Goal: Information Seeking & Learning: Learn about a topic

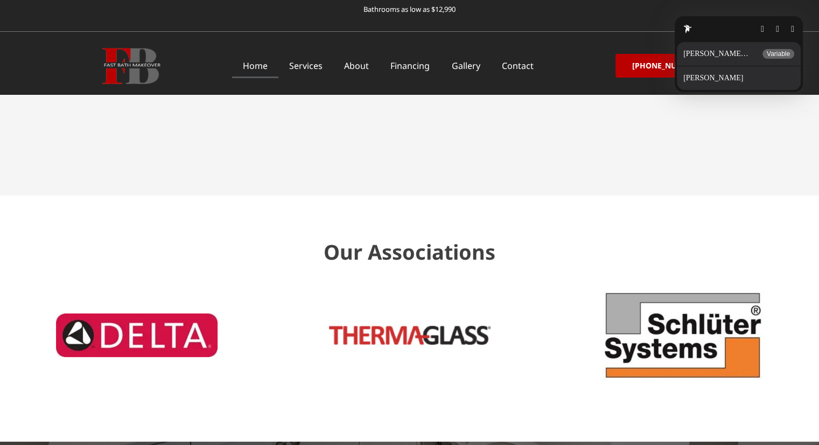
scroll to position [3327, 0]
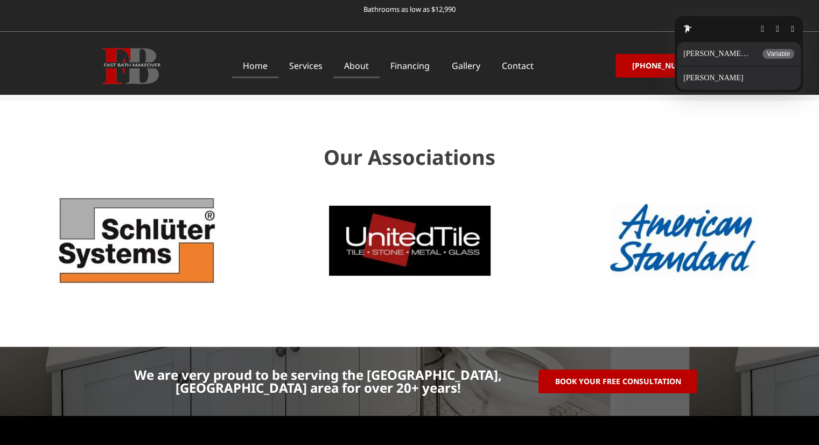
click at [348, 66] on link "About" at bounding box center [356, 65] width 46 height 25
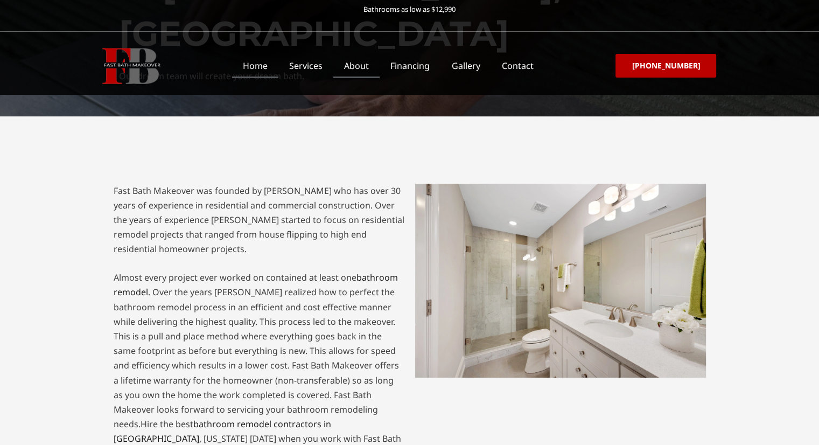
scroll to position [142, 0]
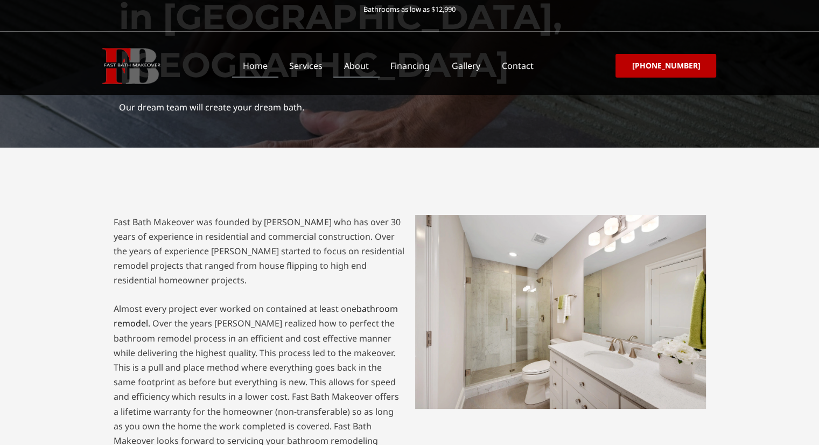
click at [278, 64] on link "Home" at bounding box center [255, 65] width 46 height 25
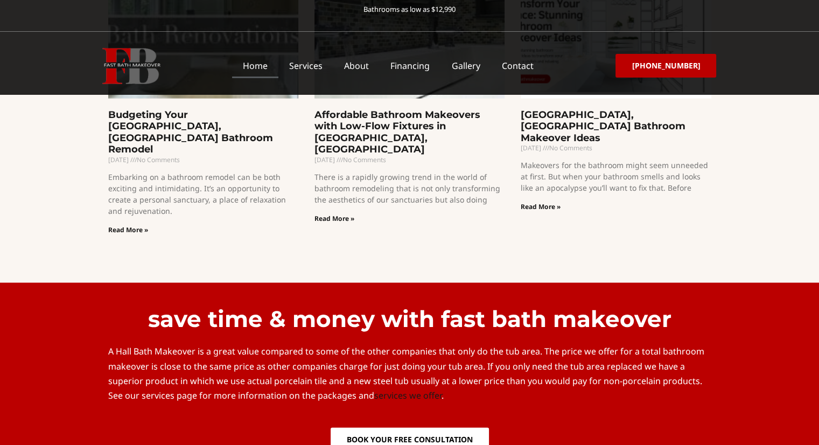
scroll to position [2250, 0]
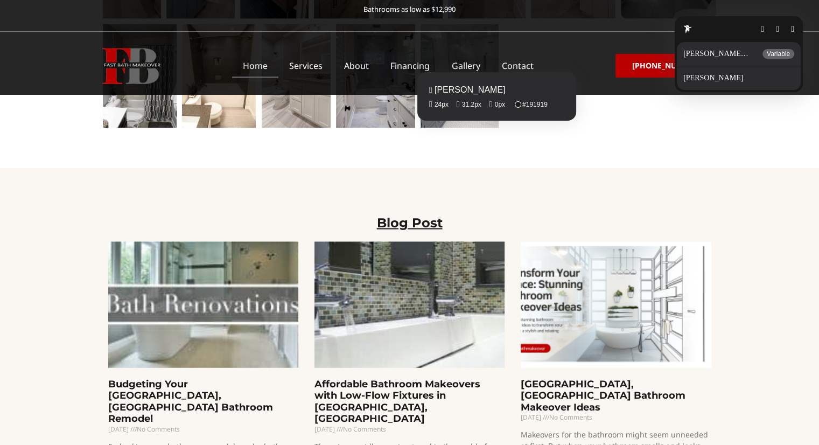
click at [434, 215] on fontsninja-text "Blog Post" at bounding box center [410, 223] width 66 height 16
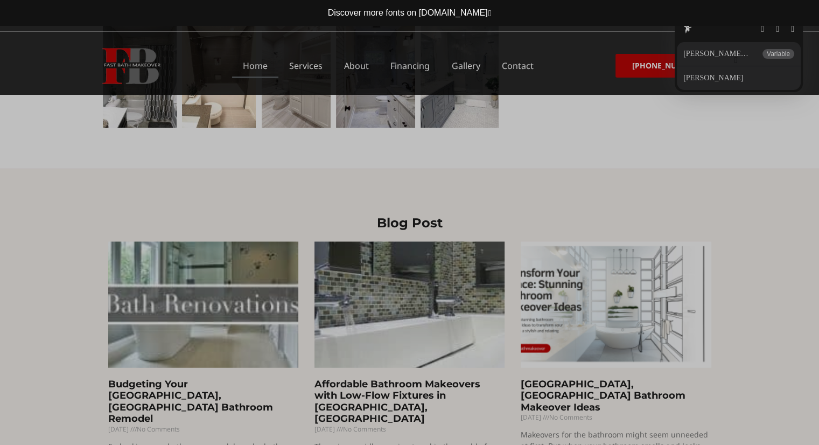
drag, startPoint x: 722, startPoint y: 60, endPoint x: 699, endPoint y: 71, distance: 25.1
click at [734, 60] on button "button" at bounding box center [735, 60] width 3 height 9
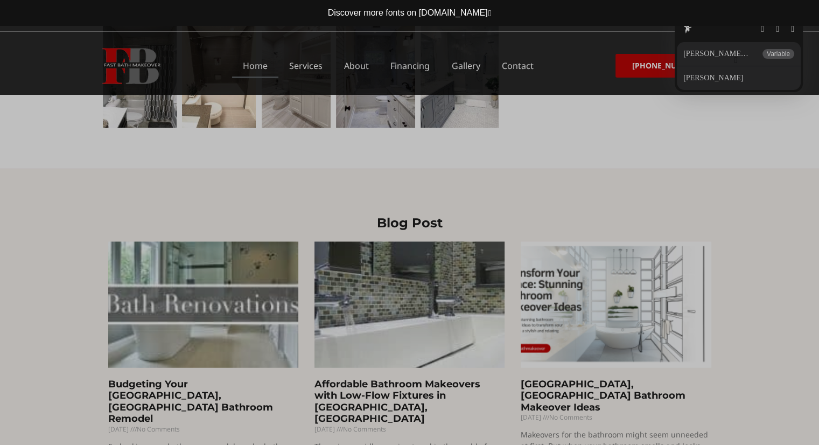
click at [734, 61] on button "button" at bounding box center [735, 60] width 3 height 9
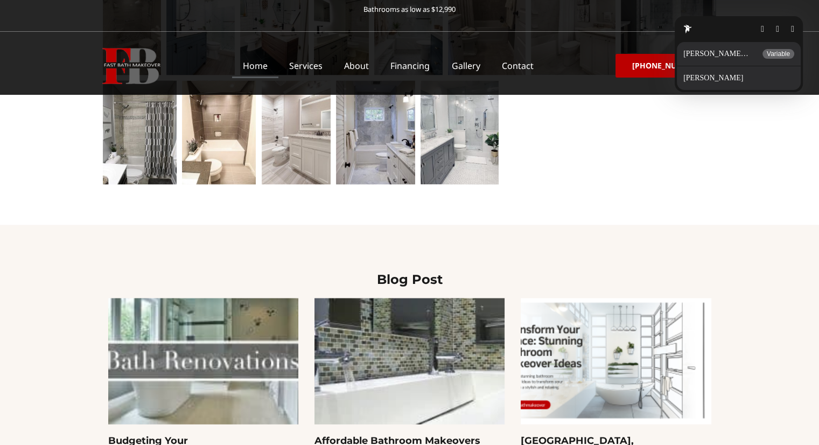
scroll to position [2196, 0]
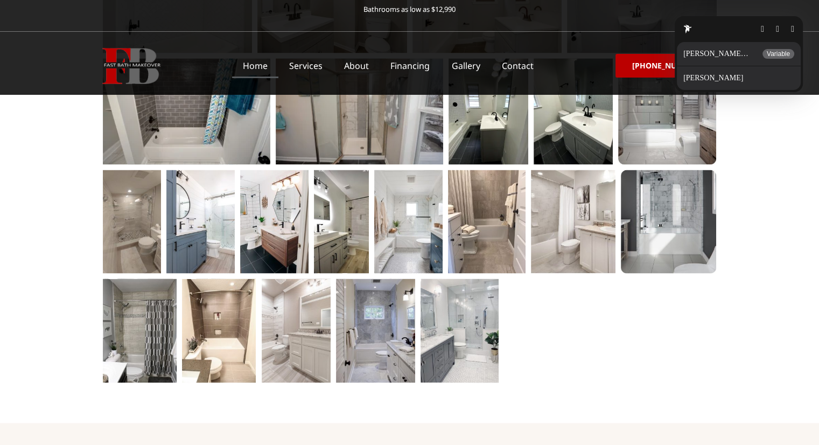
scroll to position [1993, 0]
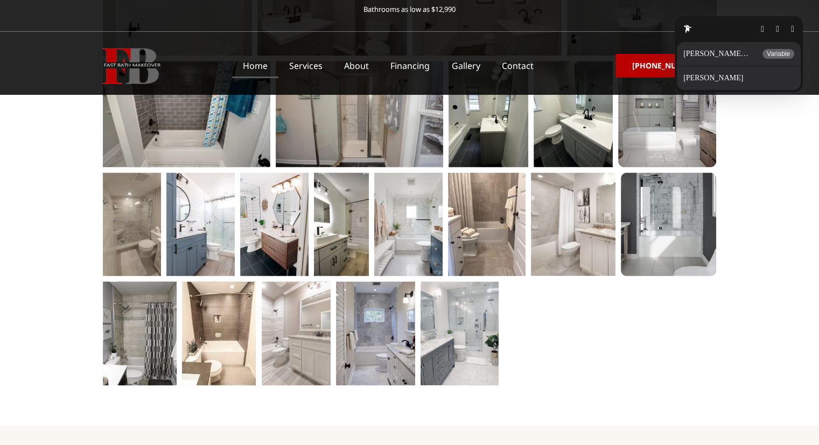
click at [792, 31] on button "button" at bounding box center [792, 29] width 3 height 9
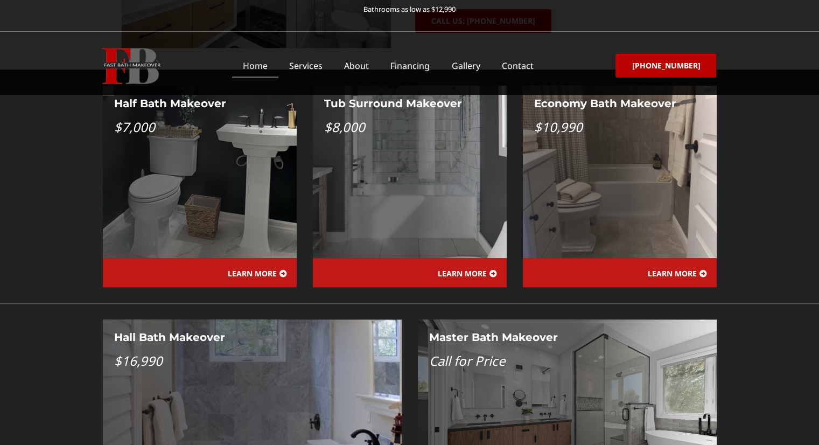
scroll to position [1023, 0]
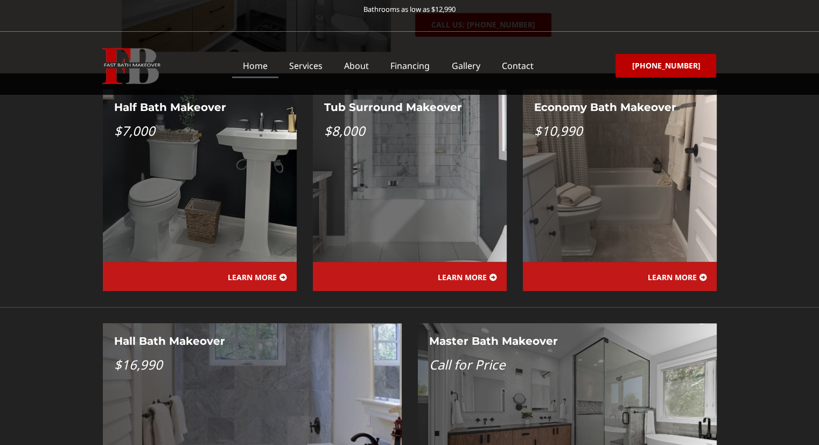
click at [60, 190] on div "Half Bath Makeover $7,000 LEARN MORE Tub Surround Makeover $8,000 LEARN MORE Ec…" at bounding box center [409, 190] width 819 height 234
click at [303, 65] on link "Services" at bounding box center [305, 65] width 55 height 25
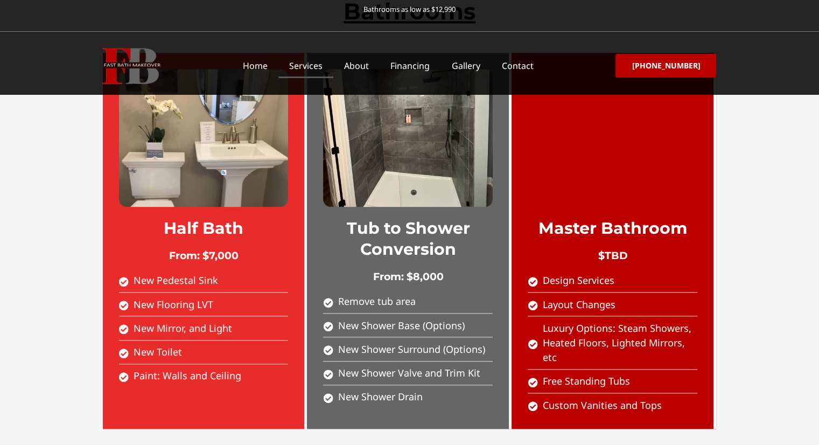
scroll to position [1184, 0]
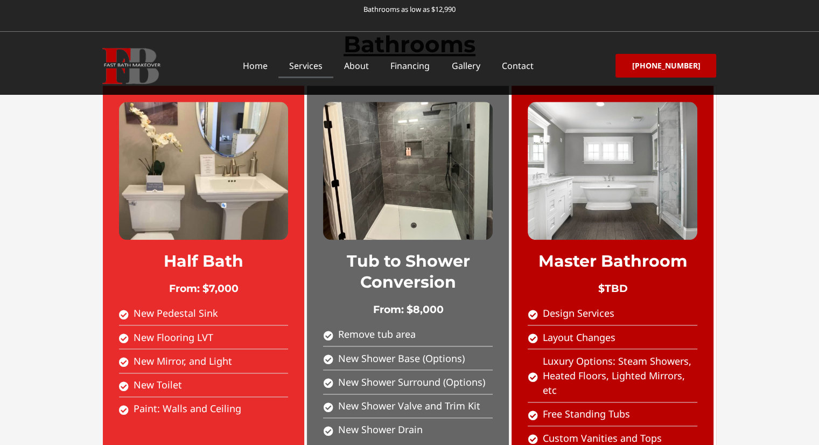
click at [129, 69] on img at bounding box center [131, 66] width 58 height 36
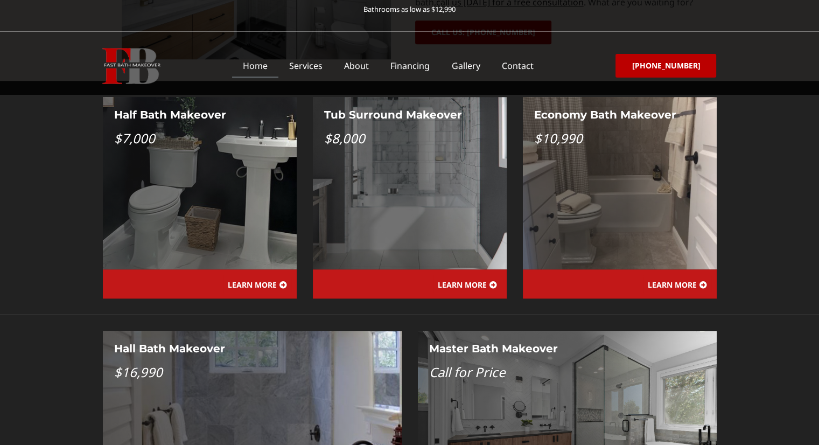
scroll to position [998, 0]
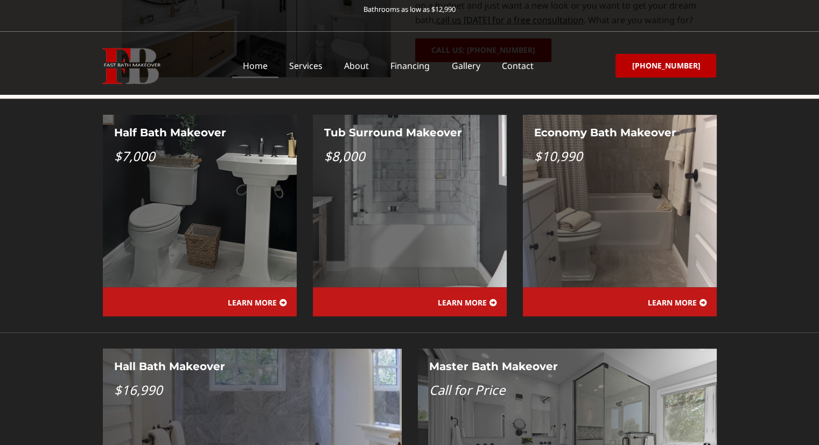
click at [240, 299] on span "LEARN MORE" at bounding box center [252, 303] width 49 height 8
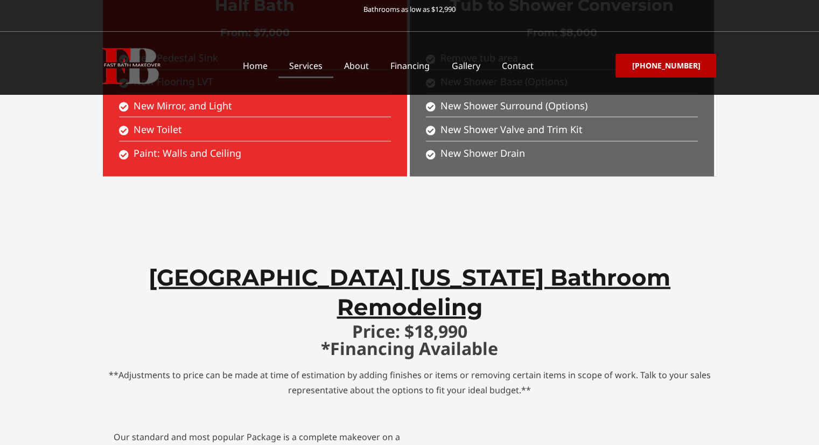
scroll to position [1993, 0]
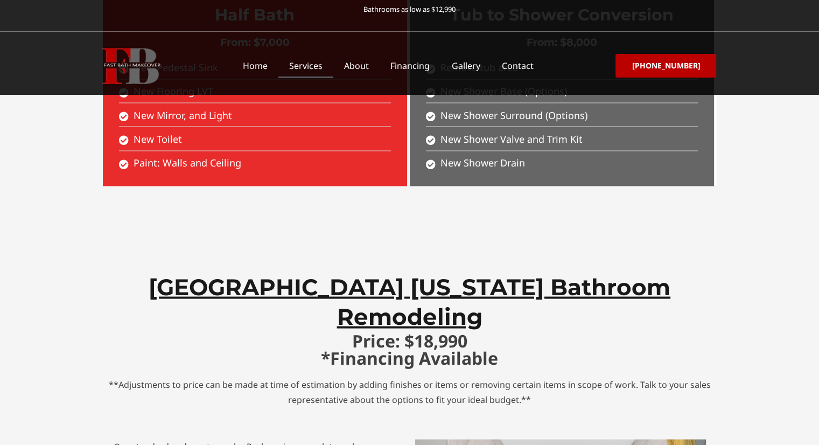
click at [220, 272] on h2 "[GEOGRAPHIC_DATA] [US_STATE] Bathroom Remodeling" at bounding box center [409, 301] width 603 height 59
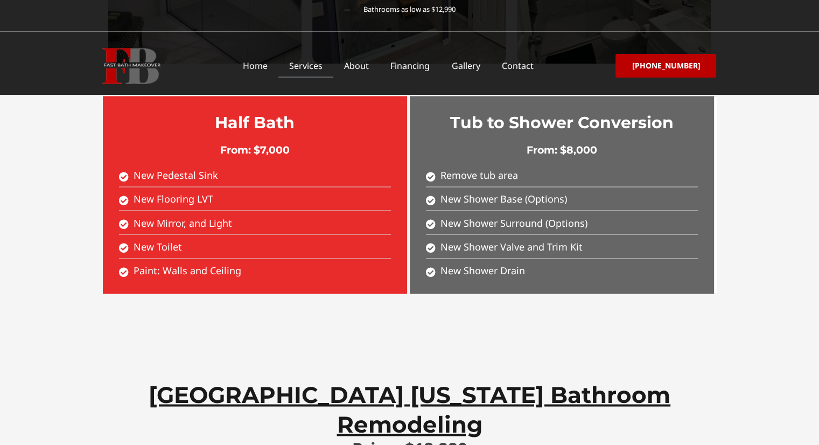
scroll to position [2101, 0]
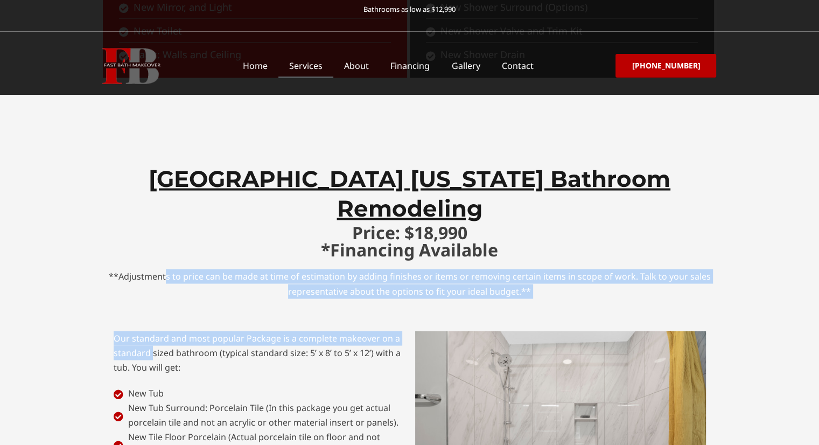
drag, startPoint x: 123, startPoint y: 169, endPoint x: 399, endPoint y: 221, distance: 280.8
click at [400, 221] on div "[GEOGRAPHIC_DATA] [US_STATE] Bathroom Remodeling Price: $18,990 *Financing Avai…" at bounding box center [410, 450] width 614 height 582
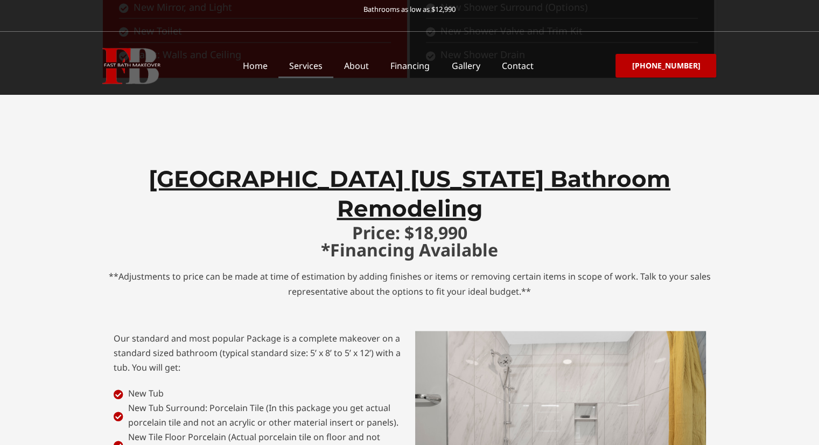
click at [95, 294] on section "[GEOGRAPHIC_DATA] [US_STATE] Bathroom Remodeling Price: $18,990 *Financing Avai…" at bounding box center [409, 450] width 819 height 663
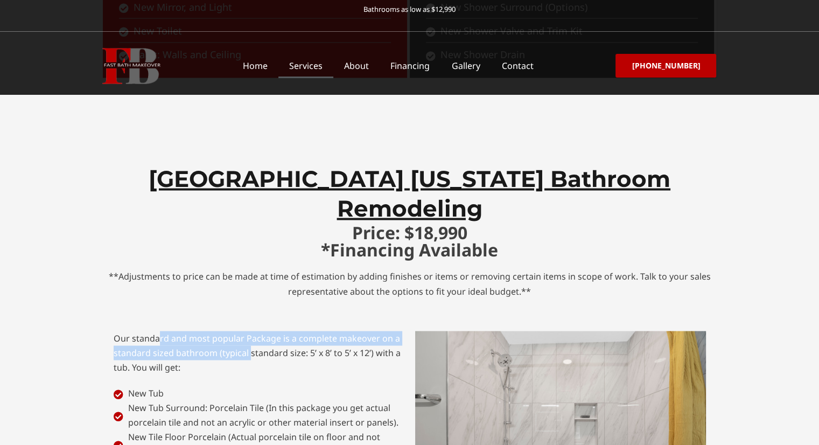
drag, startPoint x: 105, startPoint y: 227, endPoint x: 215, endPoint y: 244, distance: 111.8
click at [215, 244] on div "[GEOGRAPHIC_DATA] [US_STATE] Bathroom Remodeling Price: $18,990 *Financing Avai…" at bounding box center [410, 450] width 614 height 582
drag, startPoint x: 197, startPoint y: 177, endPoint x: 545, endPoint y: 179, distance: 348.5
click at [545, 179] on section "[GEOGRAPHIC_DATA] [US_STATE] Bathroom Remodeling Price: $18,990 *Financing Avai…" at bounding box center [409, 450] width 819 height 663
copy div "**Adjustments to price can be made at time of estimation by adding finishes or …"
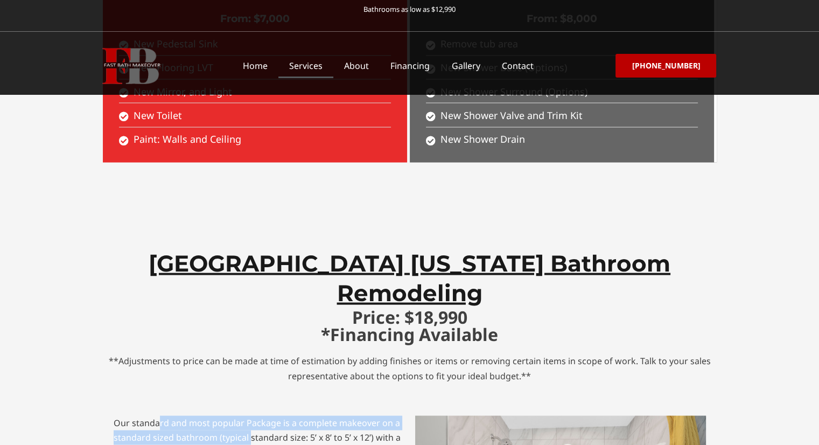
scroll to position [1993, 0]
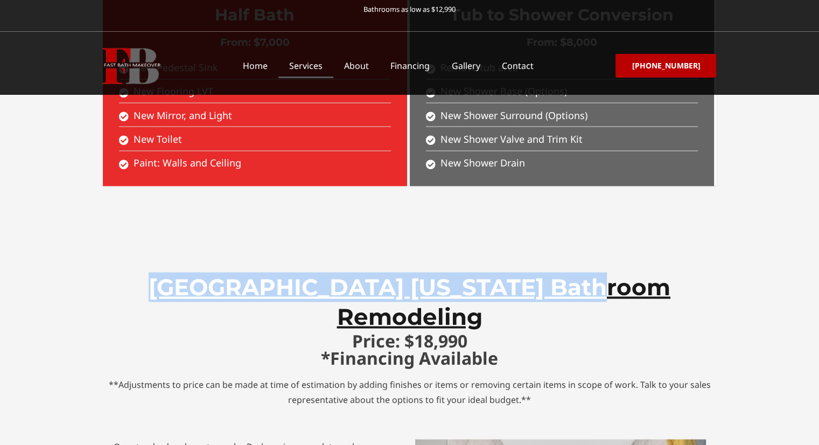
drag, startPoint x: 121, startPoint y: 201, endPoint x: 643, endPoint y: 164, distance: 523.8
copy h2 "[GEOGRAPHIC_DATA] [US_STATE] Bathroom Remodeling"
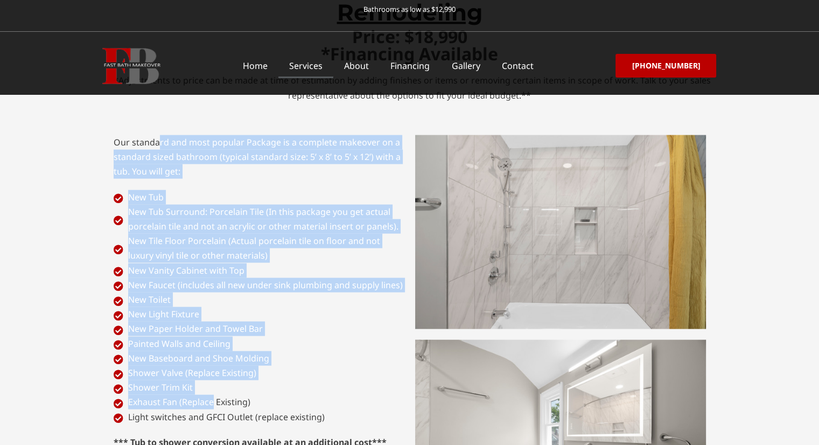
scroll to position [2370, 0]
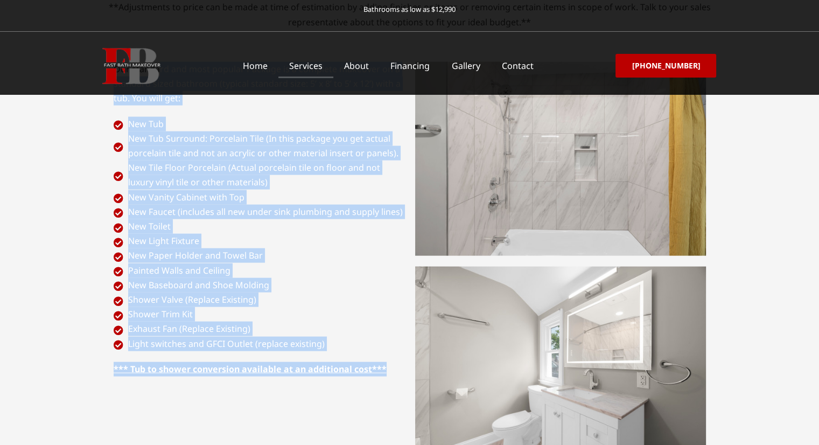
drag, startPoint x: 115, startPoint y: 235, endPoint x: 396, endPoint y: 270, distance: 283.8
click at [396, 270] on div "Our standard and most popular Package is a complete makeover on a standard size…" at bounding box center [259, 262] width 302 height 410
copy div "Our standard and most popular Package is a complete makeover on a standard size…"
